Goal: Information Seeking & Learning: Understand process/instructions

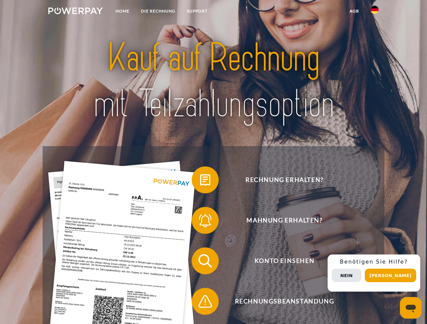
click at [75, 12] on img at bounding box center [75, 10] width 54 height 7
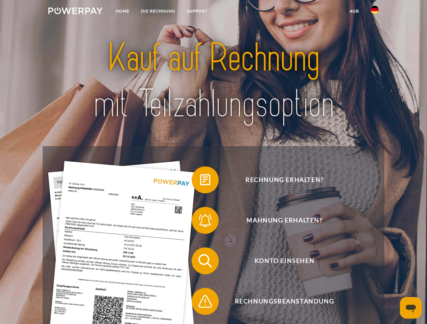
click at [374, 12] on img at bounding box center [374, 10] width 8 height 8
click at [354, 11] on link "agb" at bounding box center [354, 11] width 21 height 12
click at [200, 181] on span at bounding box center [195, 180] width 34 height 34
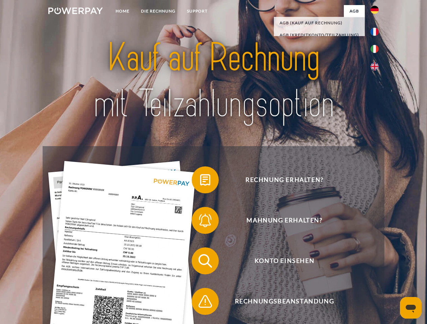
click at [200, 222] on span at bounding box center [195, 221] width 34 height 34
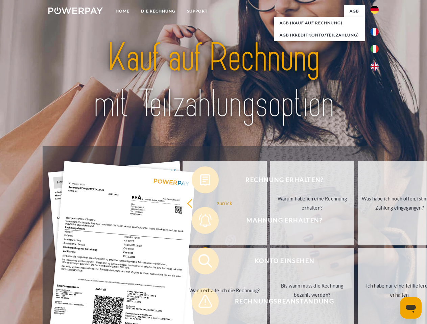
click at [270, 263] on link "Bis wann muss die Rechnung bezahlt werden?" at bounding box center [312, 290] width 84 height 84
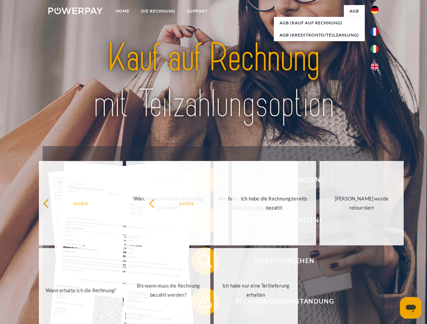
click at [200, 303] on span at bounding box center [195, 302] width 34 height 34
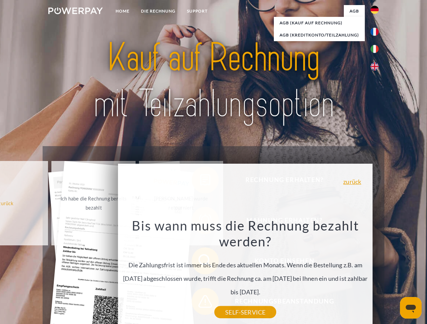
click at [376, 273] on div "Rechnung erhalten? Mahnung erhalten? Konto einsehen" at bounding box center [213, 281] width 341 height 270
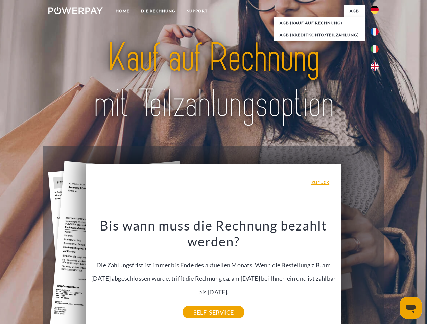
click at [360, 275] on span "Konto einsehen" at bounding box center [284, 261] width 166 height 27
click at [393, 276] on header "Home DIE RECHNUNG SUPPORT" at bounding box center [213, 233] width 427 height 467
